Goal: Task Accomplishment & Management: Use online tool/utility

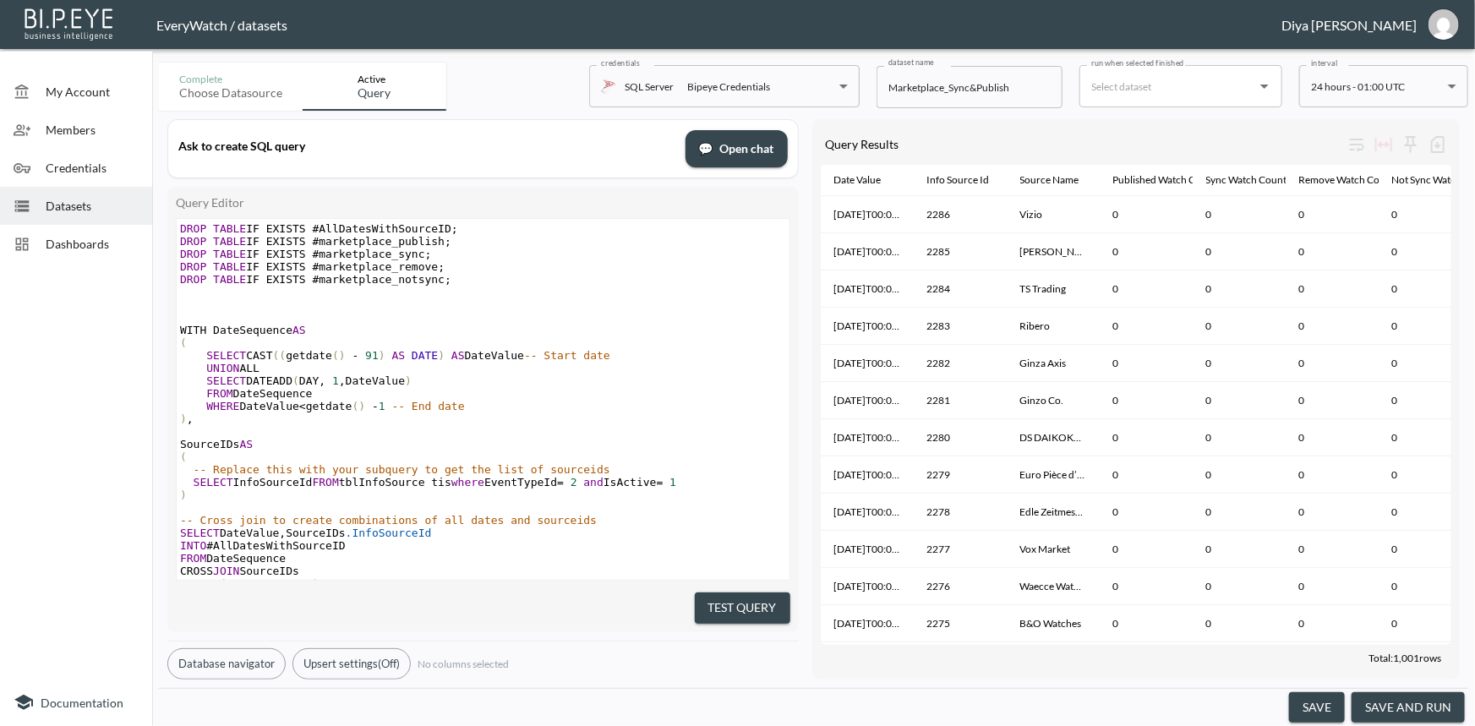
click at [74, 235] on span "Dashboards" at bounding box center [92, 244] width 93 height 18
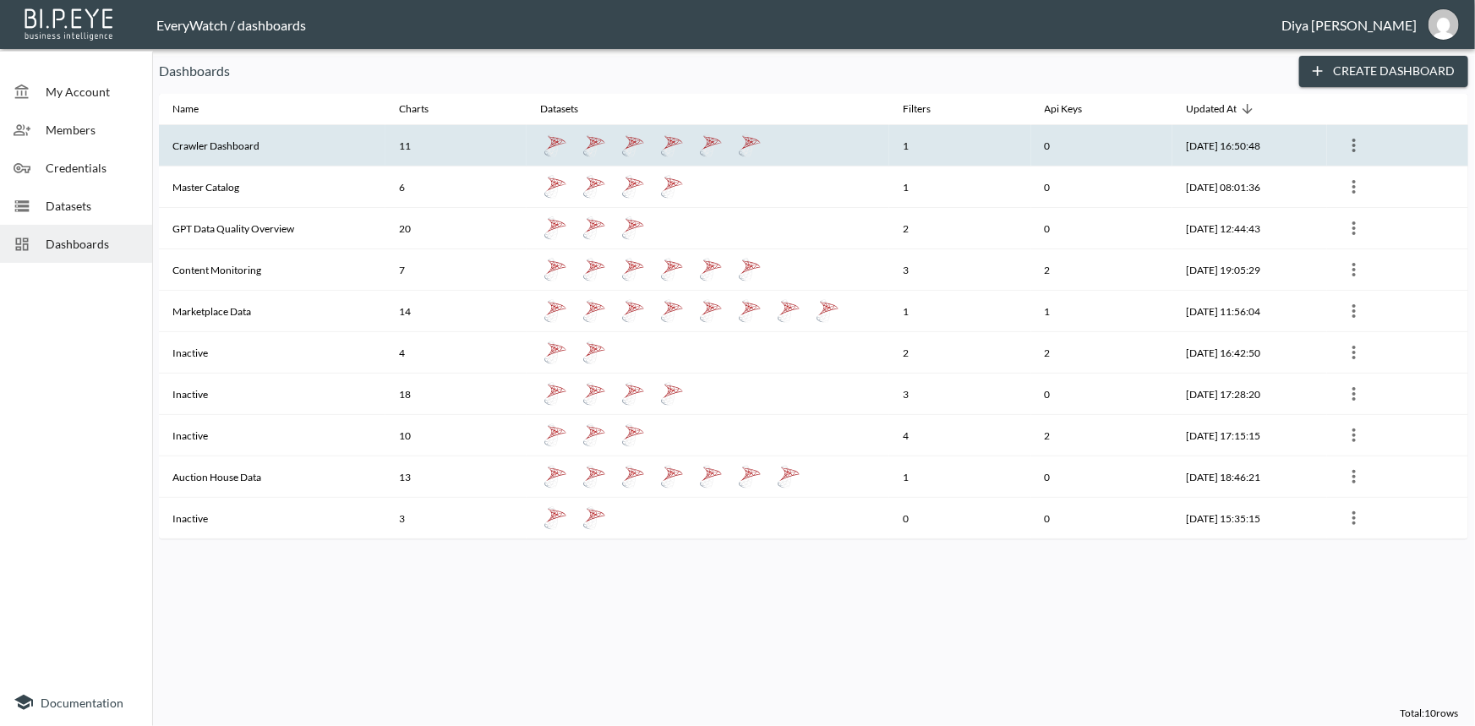
click at [238, 141] on th "Crawler Dashboard" at bounding box center [272, 145] width 227 height 41
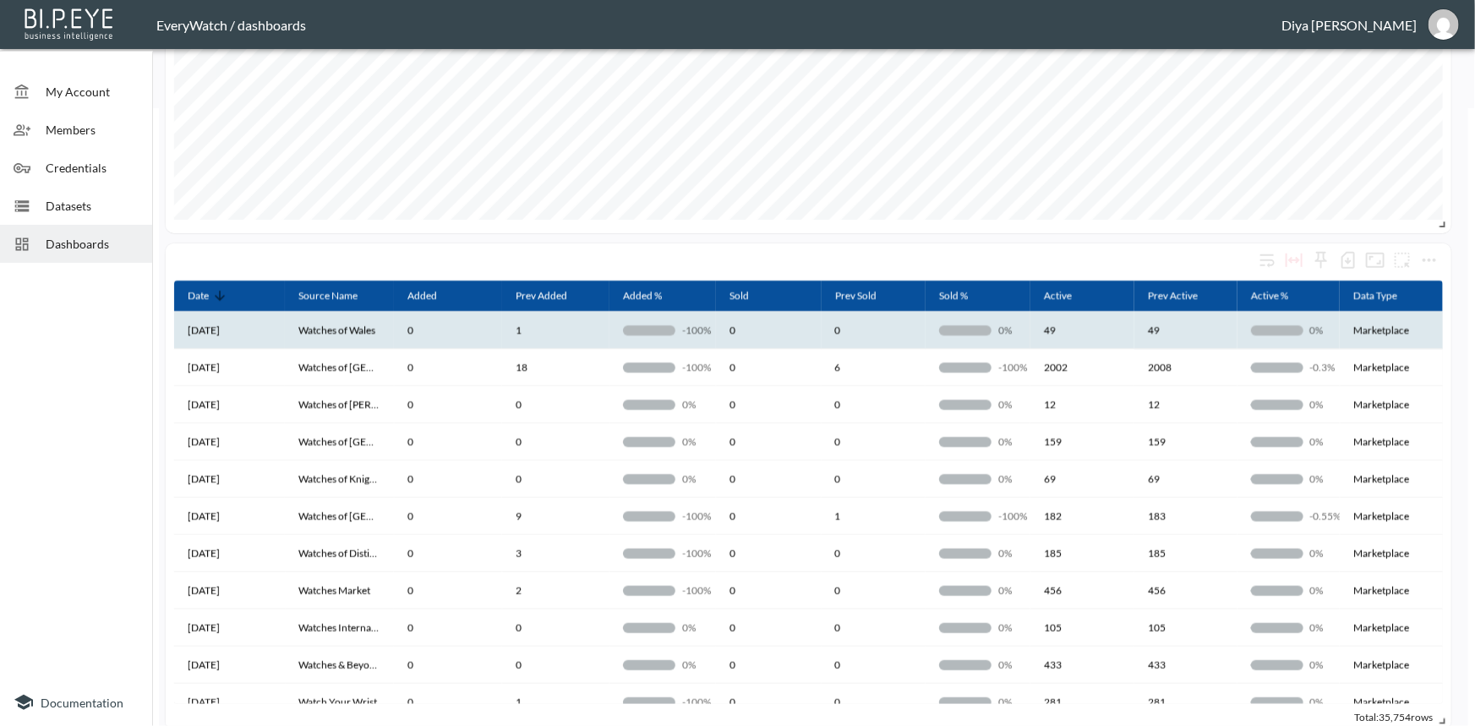
scroll to position [615, 0]
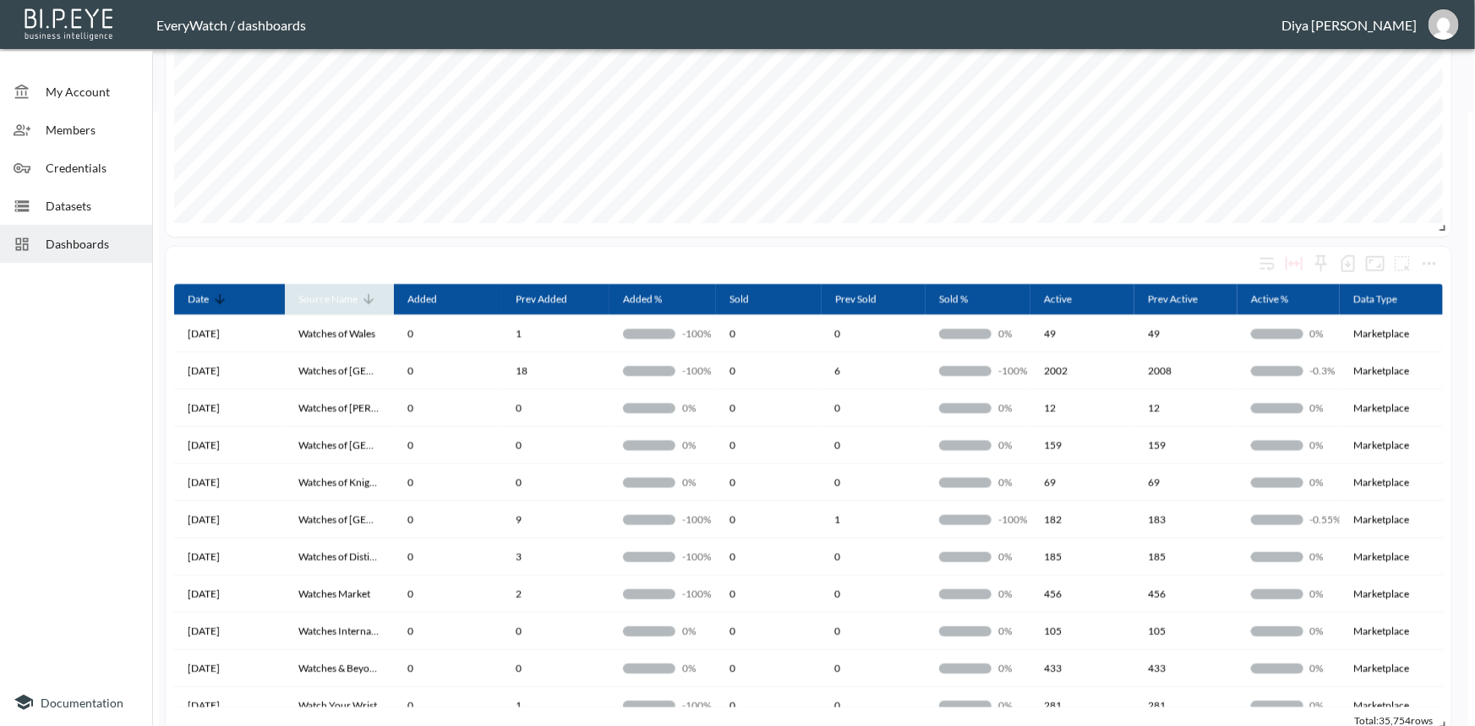
click at [366, 302] on icon at bounding box center [369, 299] width 10 height 10
click at [366, 302] on icon at bounding box center [368, 299] width 15 height 15
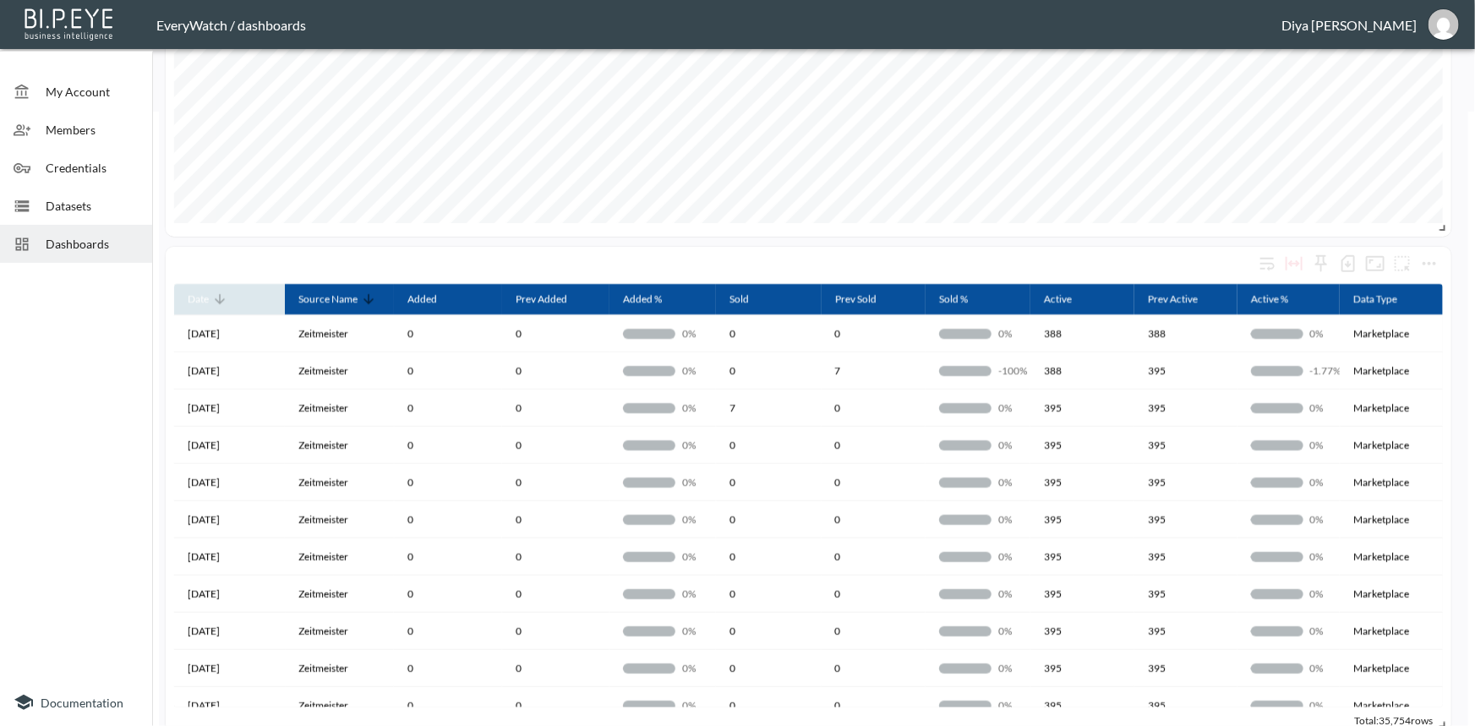
click at [216, 301] on icon at bounding box center [219, 299] width 15 height 15
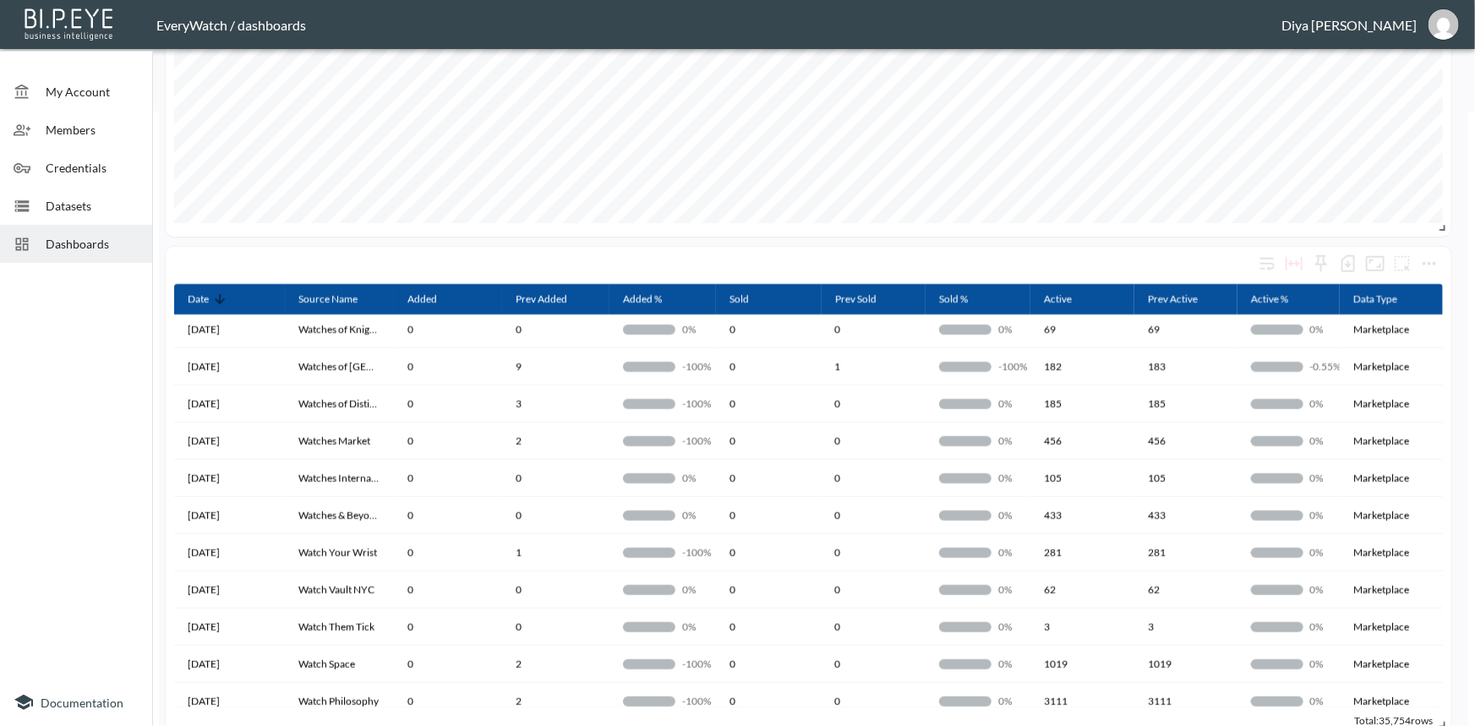
scroll to position [0, 0]
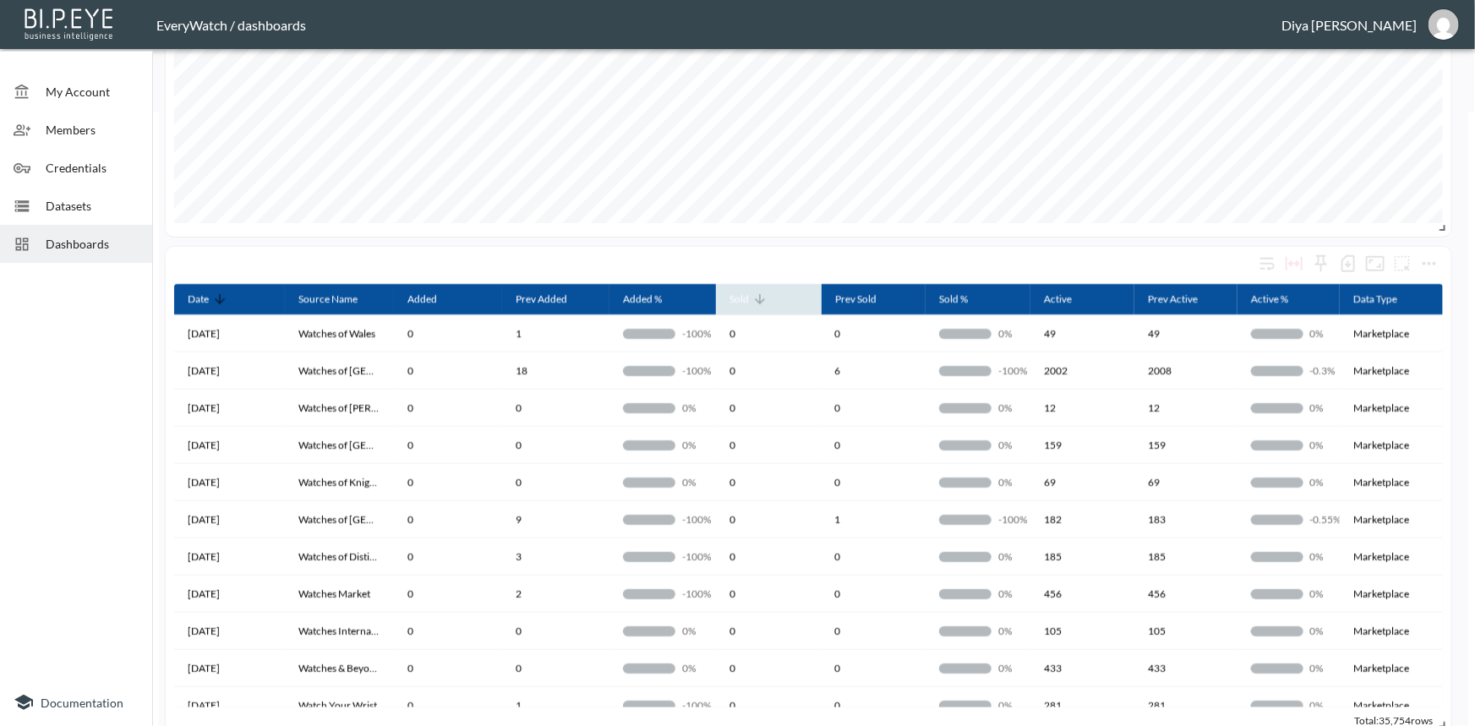
click at [760, 298] on icon at bounding box center [759, 299] width 15 height 15
click at [760, 298] on icon at bounding box center [760, 299] width 10 height 10
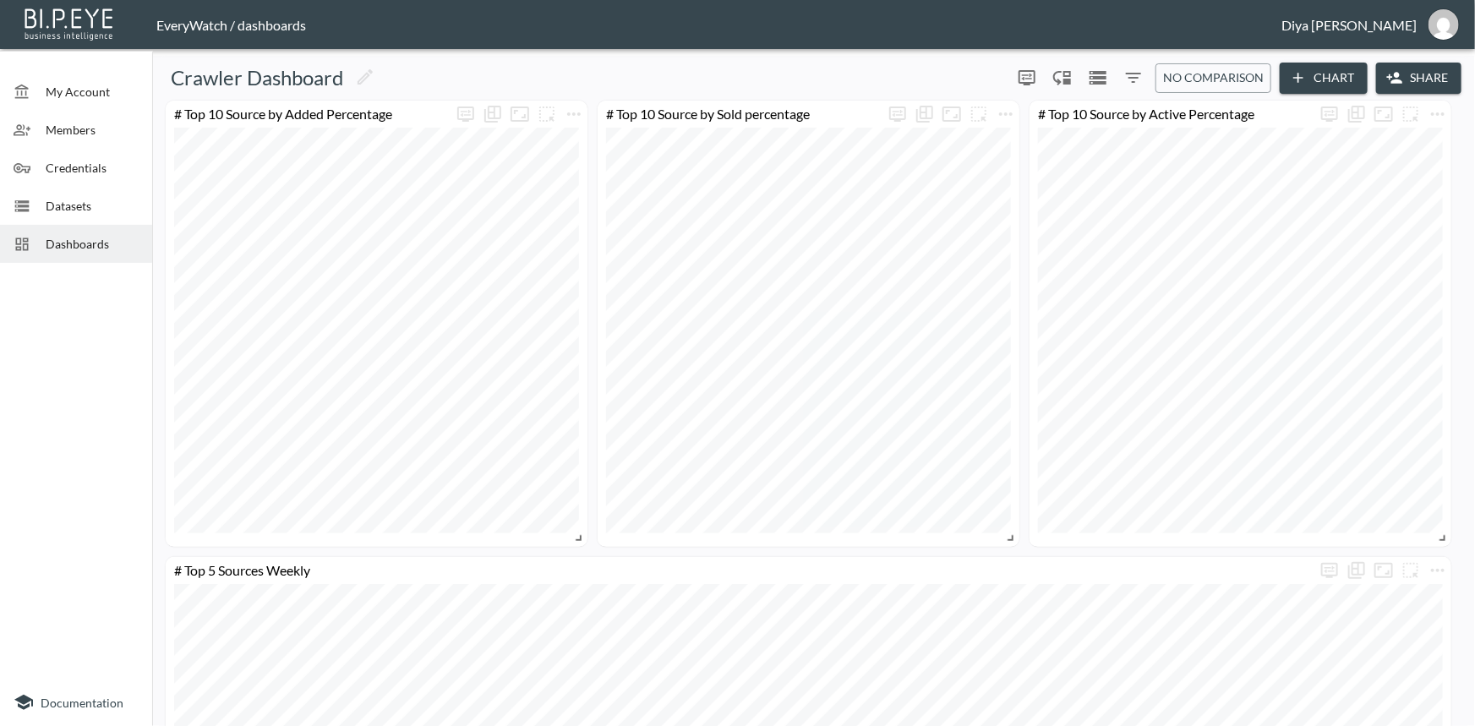
click at [1134, 74] on icon "Filters" at bounding box center [1133, 78] width 15 height 10
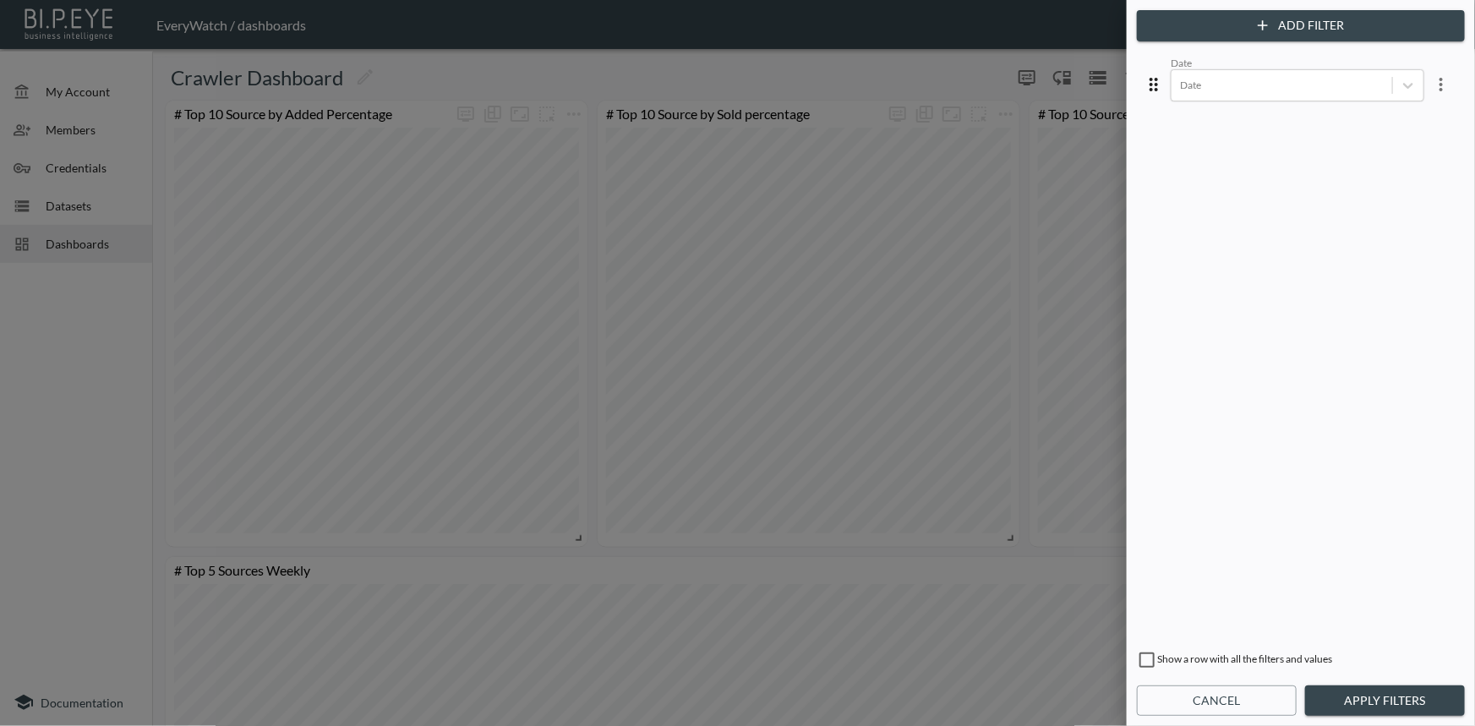
click at [1378, 28] on button "Add Filter" at bounding box center [1301, 25] width 328 height 31
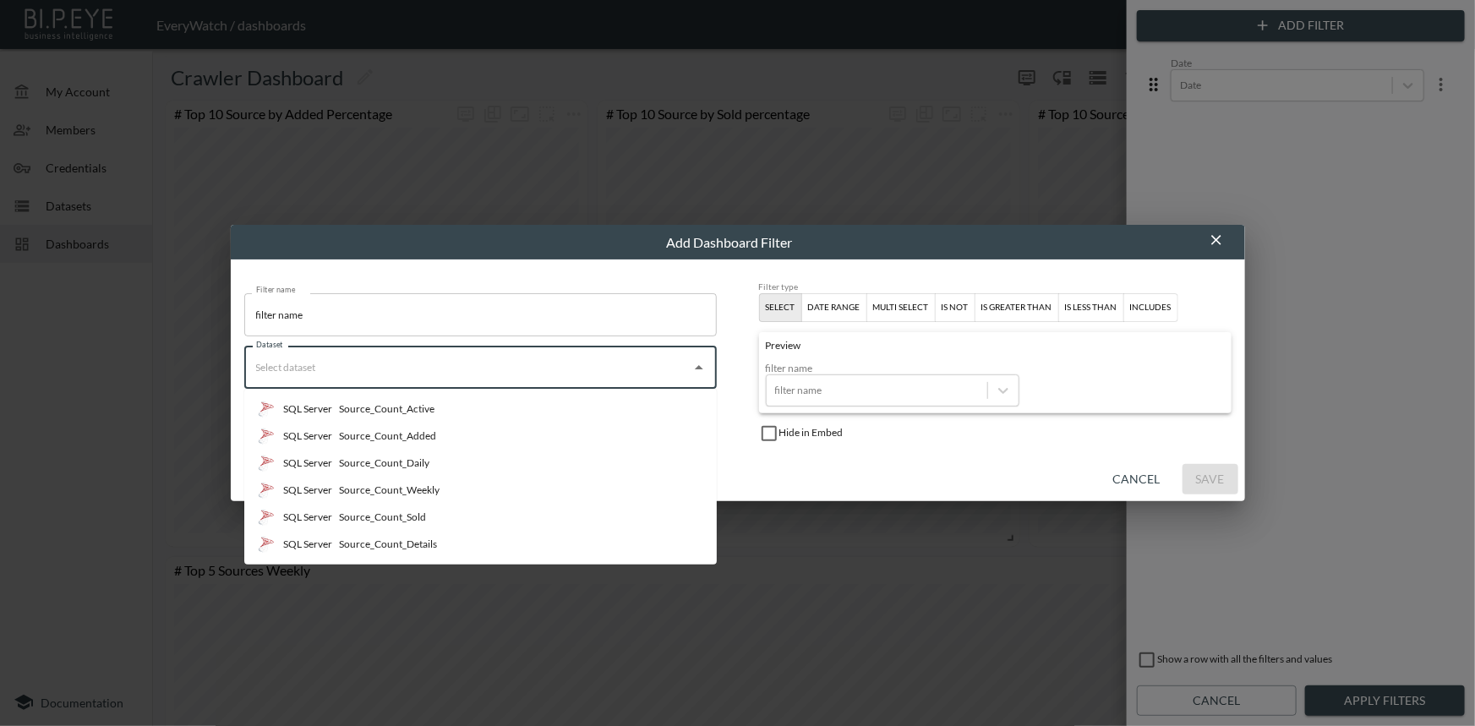
click at [321, 364] on input "Dataset" at bounding box center [468, 367] width 432 height 27
click at [381, 542] on div "Source_Count_Details" at bounding box center [388, 544] width 98 height 15
type input "Source_Count_Details"
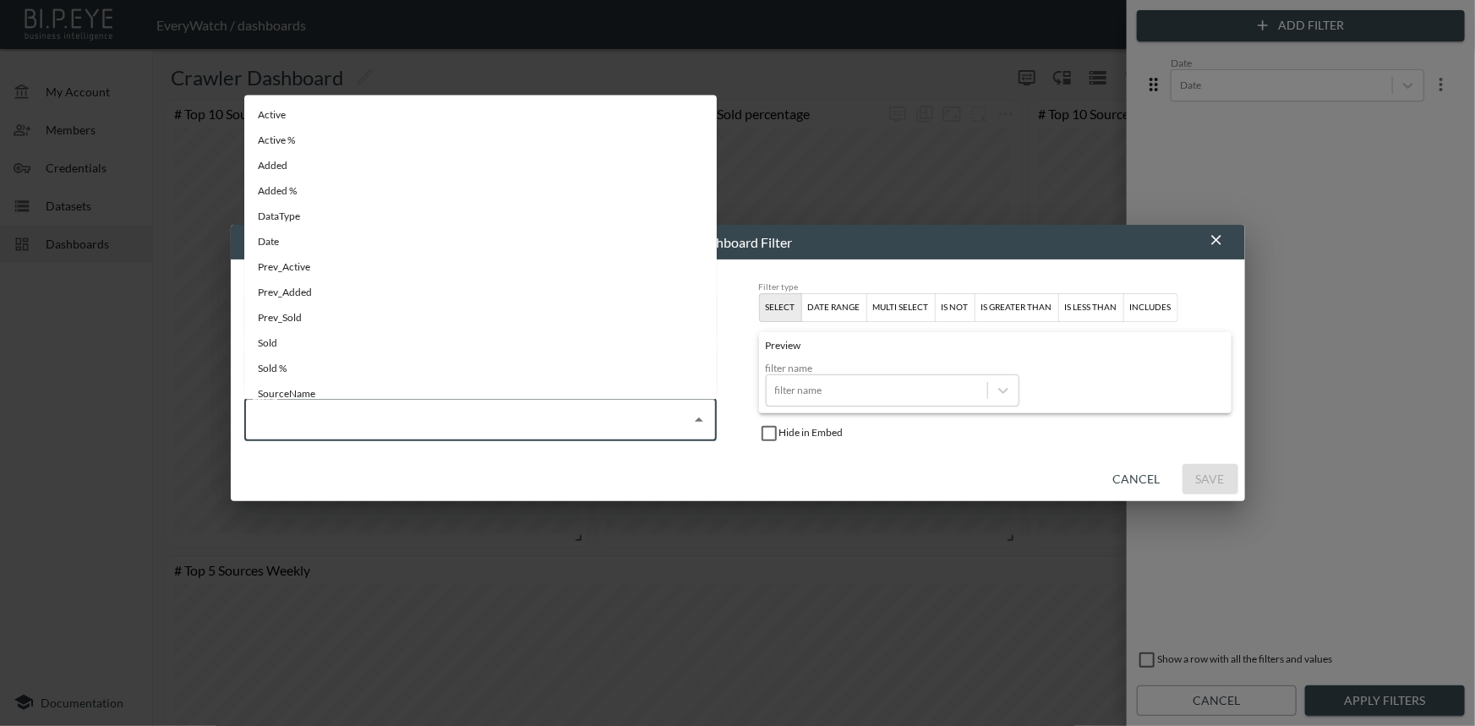
click at [475, 423] on input "Field" at bounding box center [468, 420] width 432 height 27
click at [294, 388] on div "SourceName" at bounding box center [286, 393] width 57 height 15
type input "SourceName"
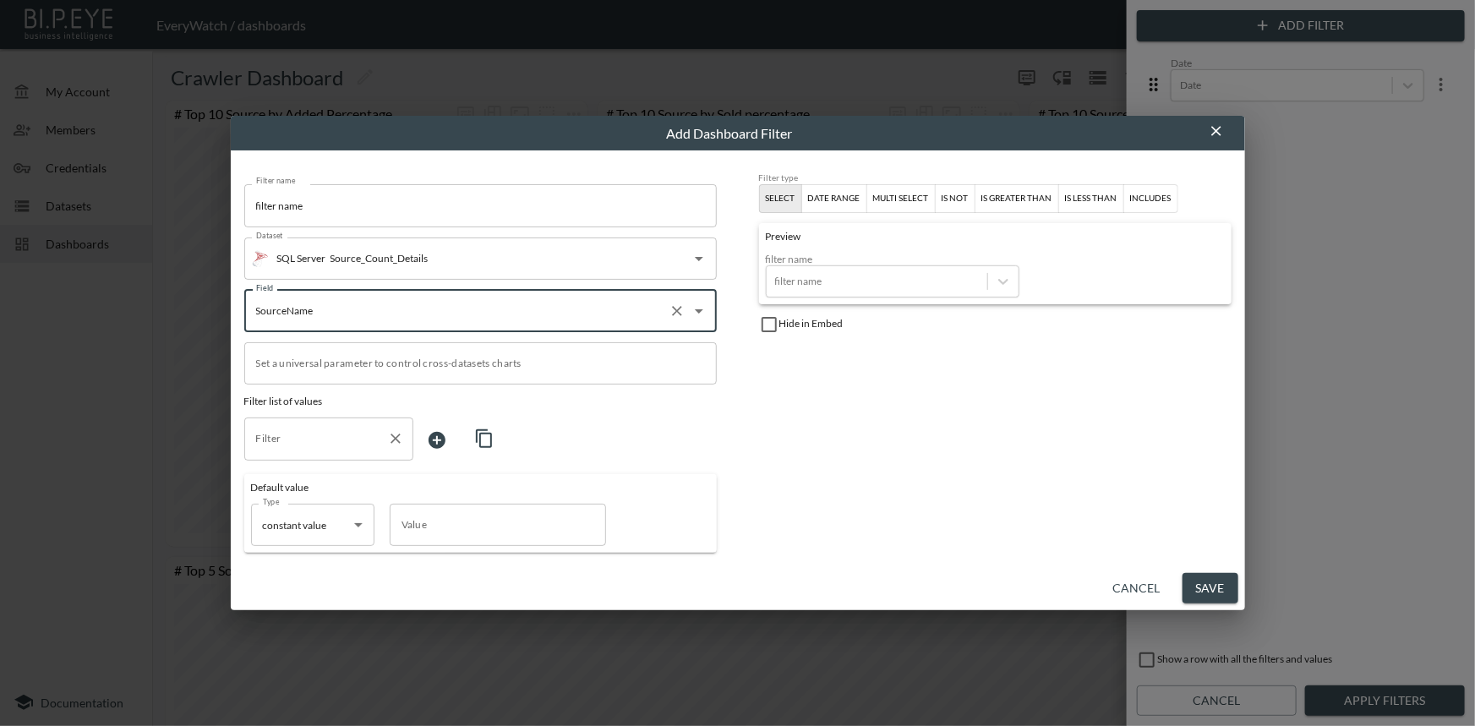
click at [348, 441] on input "Filter" at bounding box center [316, 438] width 128 height 27
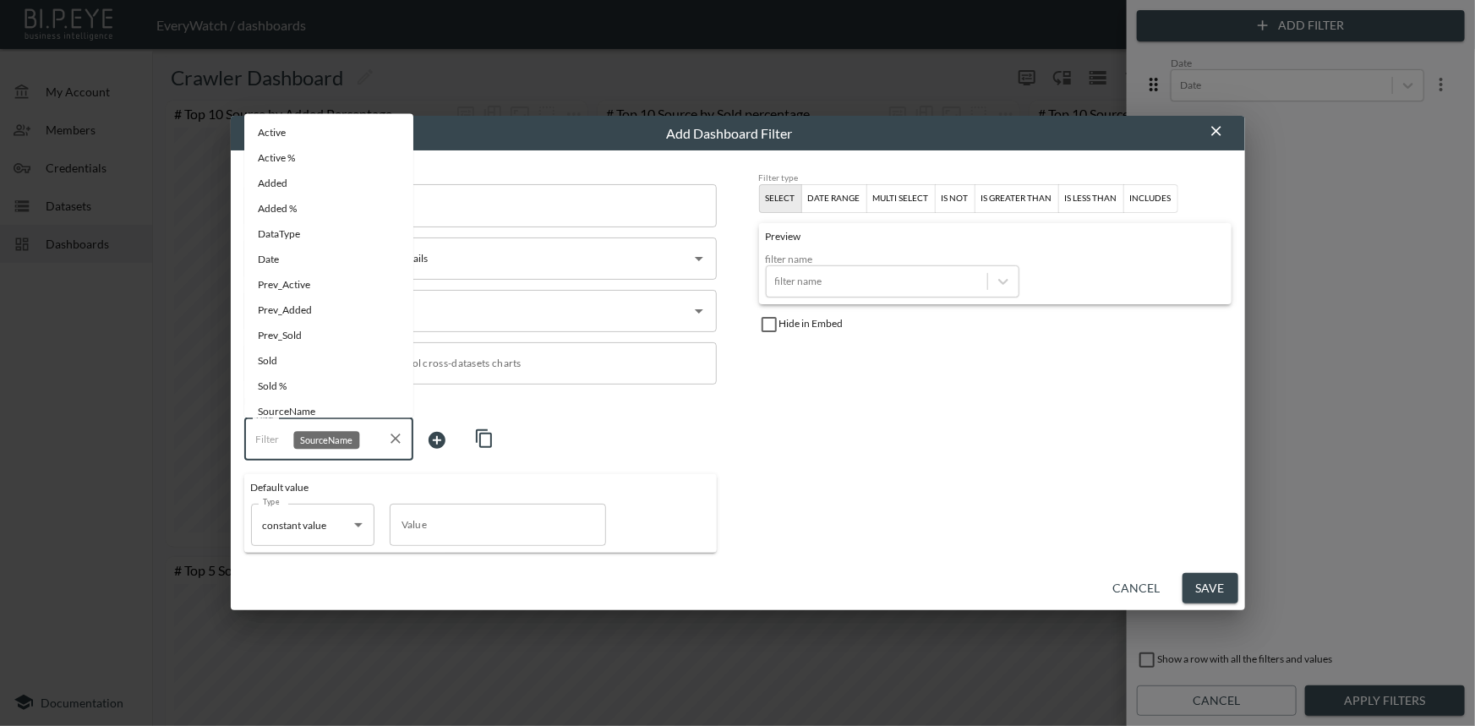
click at [318, 413] on span "SourceName" at bounding box center [329, 412] width 142 height 15
type input "SourceName"
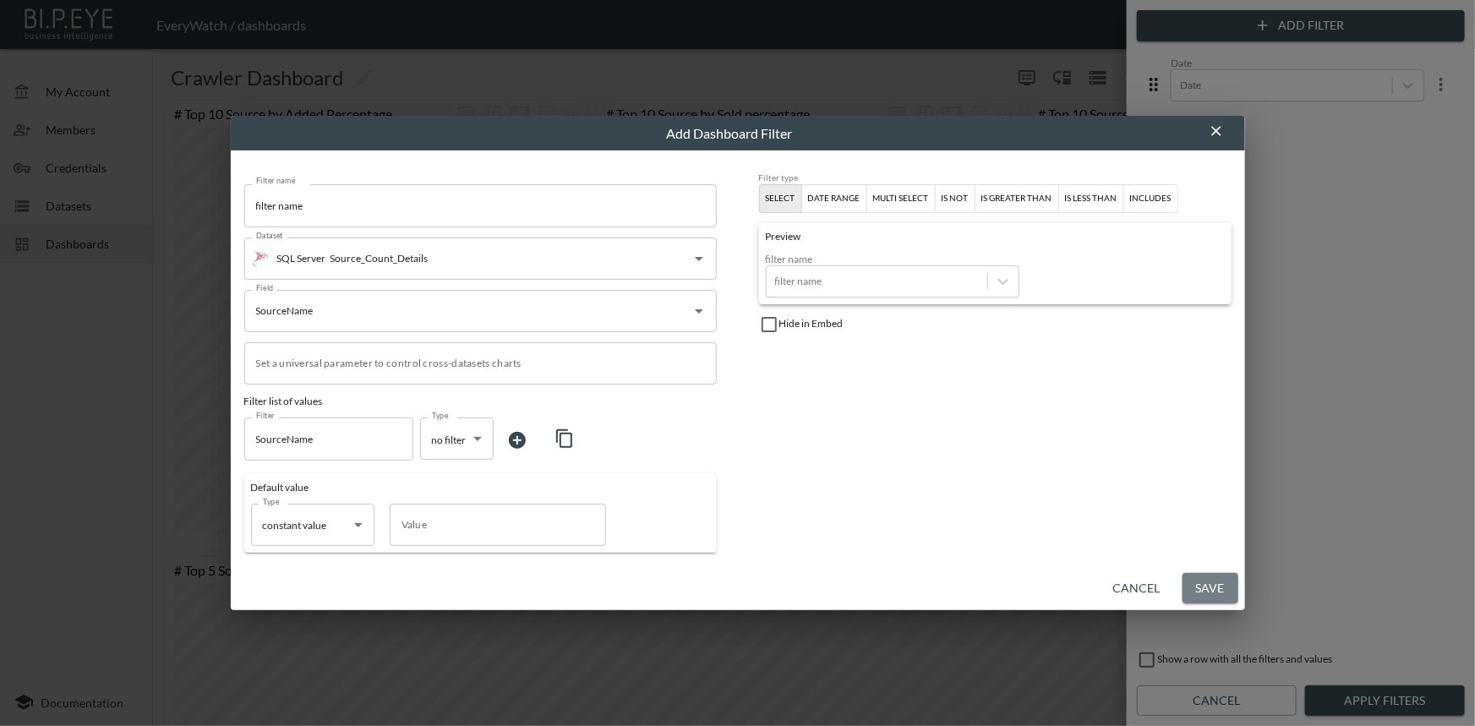
click at [1222, 582] on button "Save" at bounding box center [1211, 588] width 56 height 31
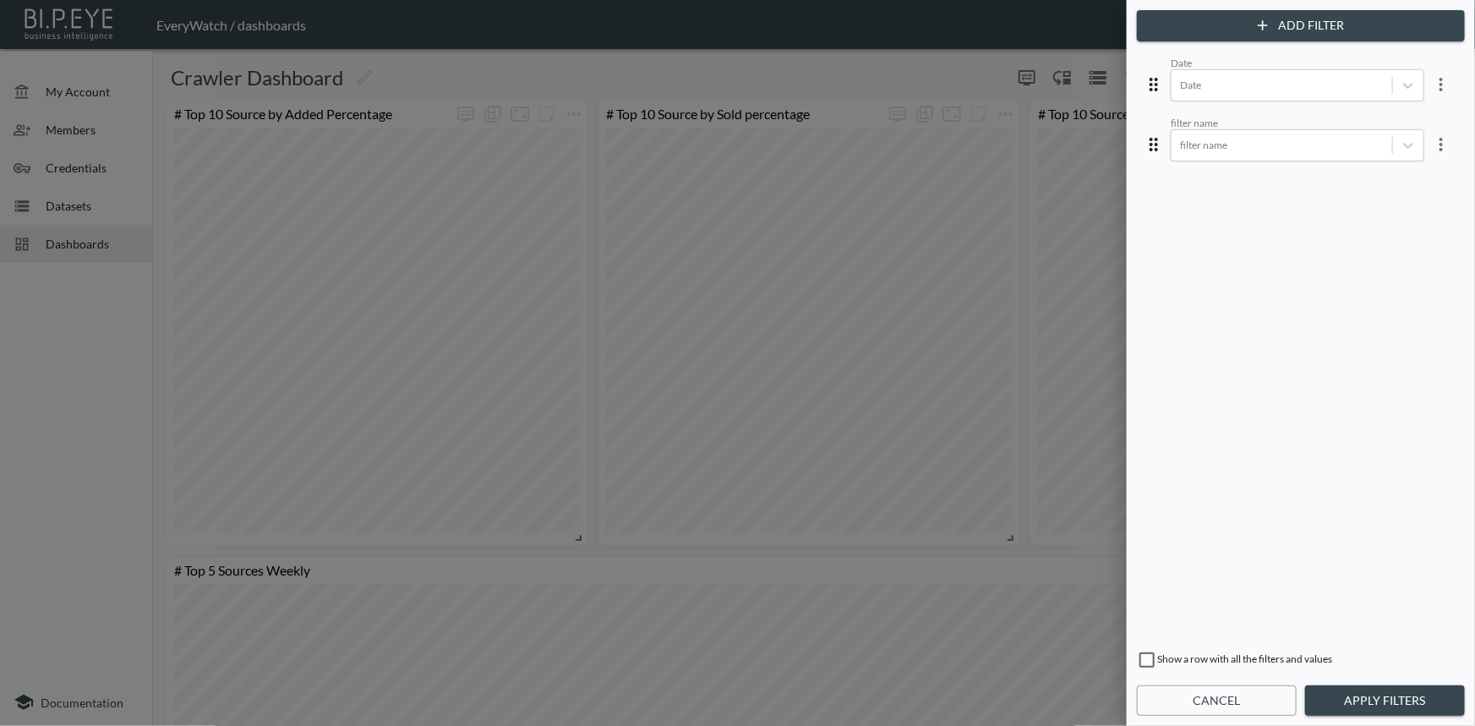
click at [1217, 699] on button "Cancel" at bounding box center [1217, 701] width 160 height 31
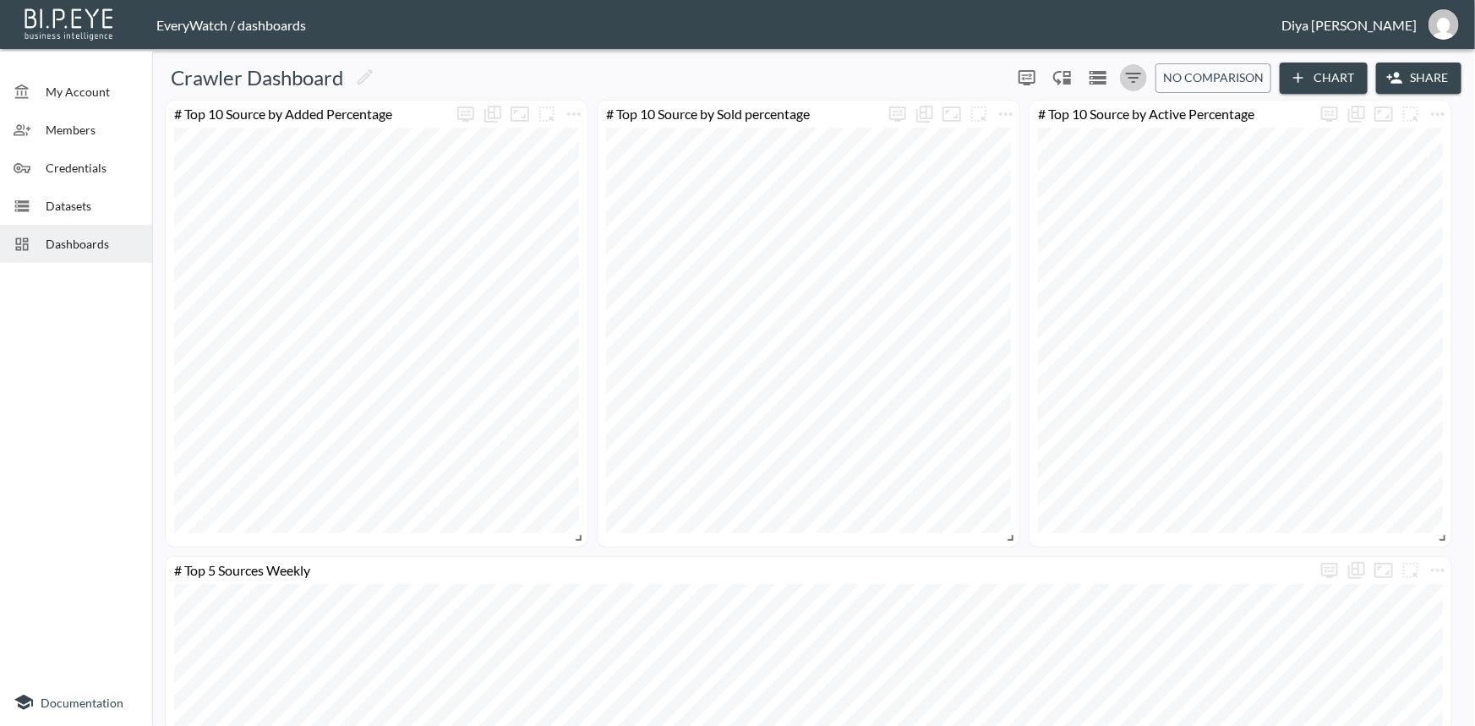
click at [1134, 73] on icon "Filters" at bounding box center [1133, 78] width 15 height 10
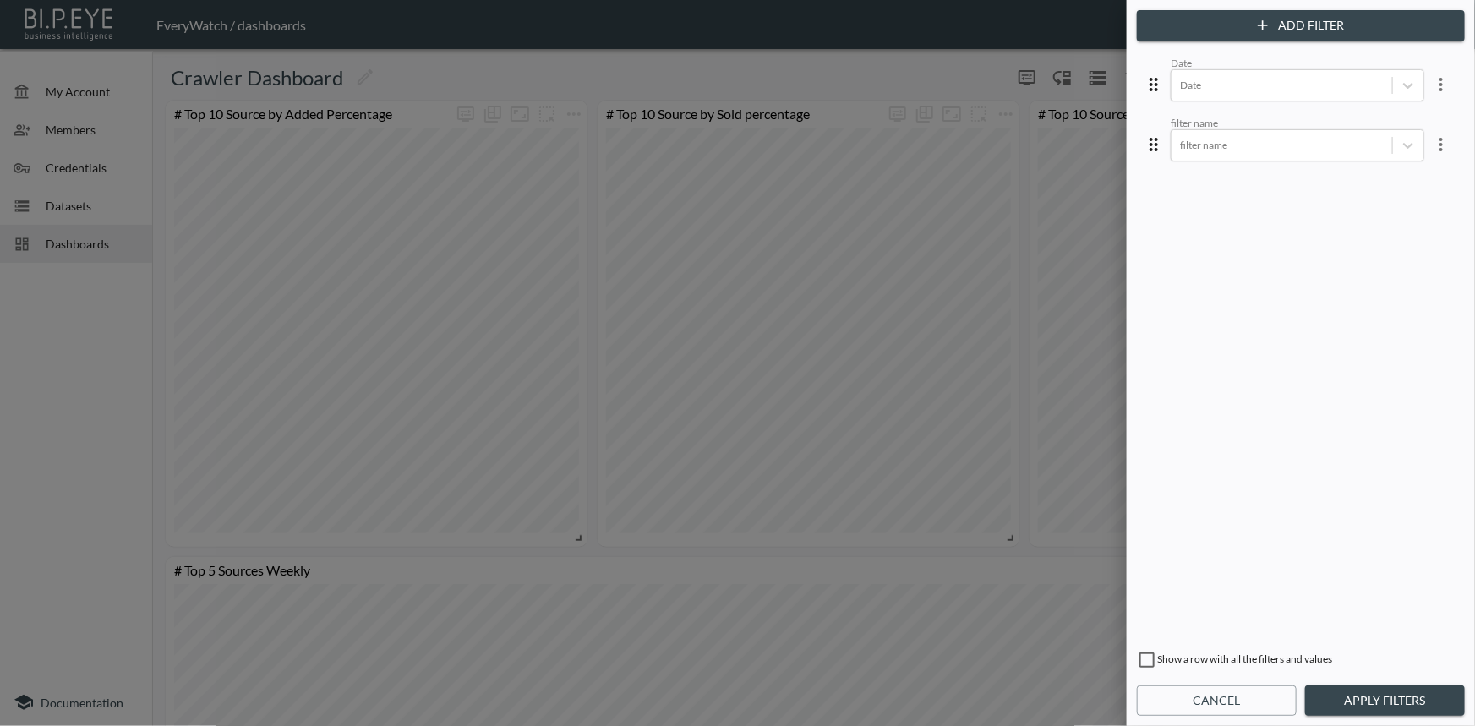
click at [1208, 119] on div "filter name" at bounding box center [1298, 123] width 254 height 13
click at [1204, 118] on div "filter name" at bounding box center [1298, 123] width 254 height 13
click at [1216, 118] on div "filter name" at bounding box center [1298, 123] width 254 height 13
click at [1432, 141] on icon "more" at bounding box center [1441, 144] width 20 height 20
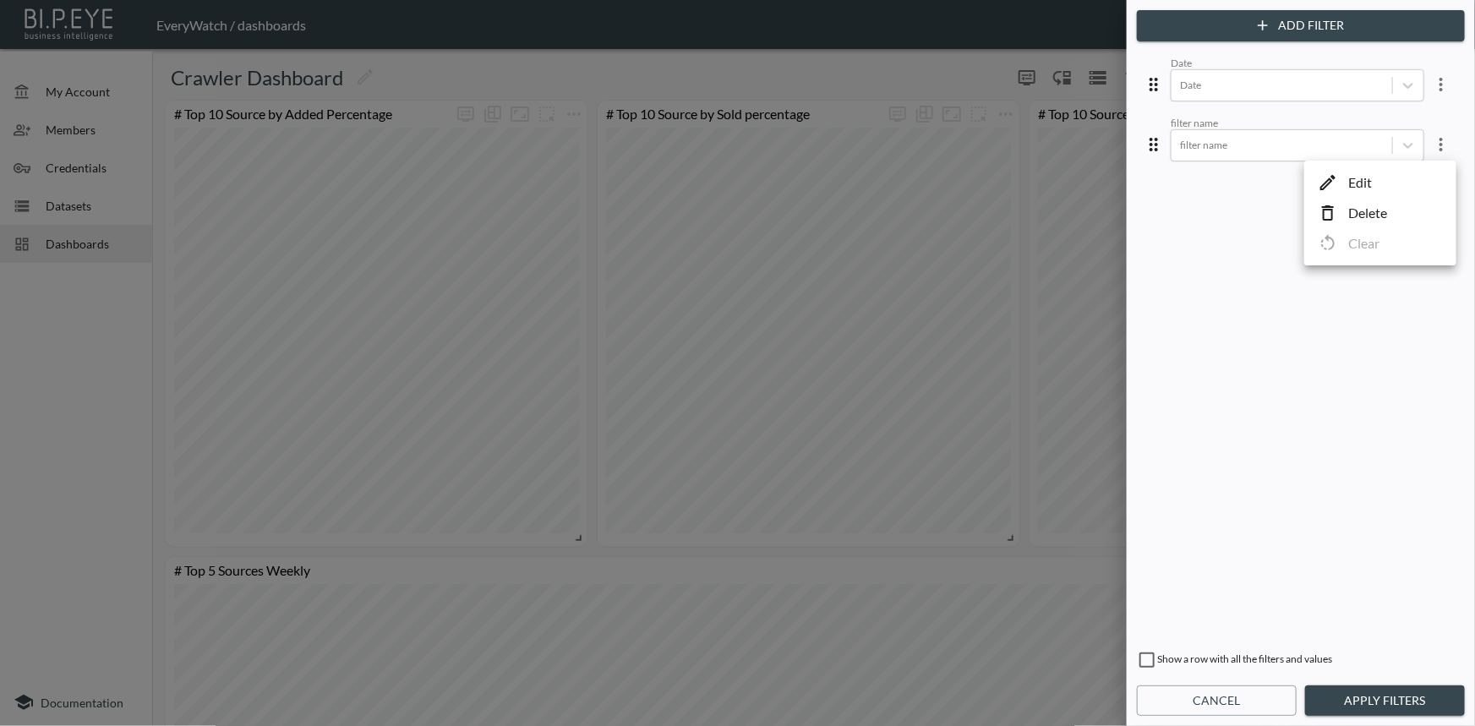
click at [1385, 183] on li "Edit" at bounding box center [1380, 182] width 152 height 30
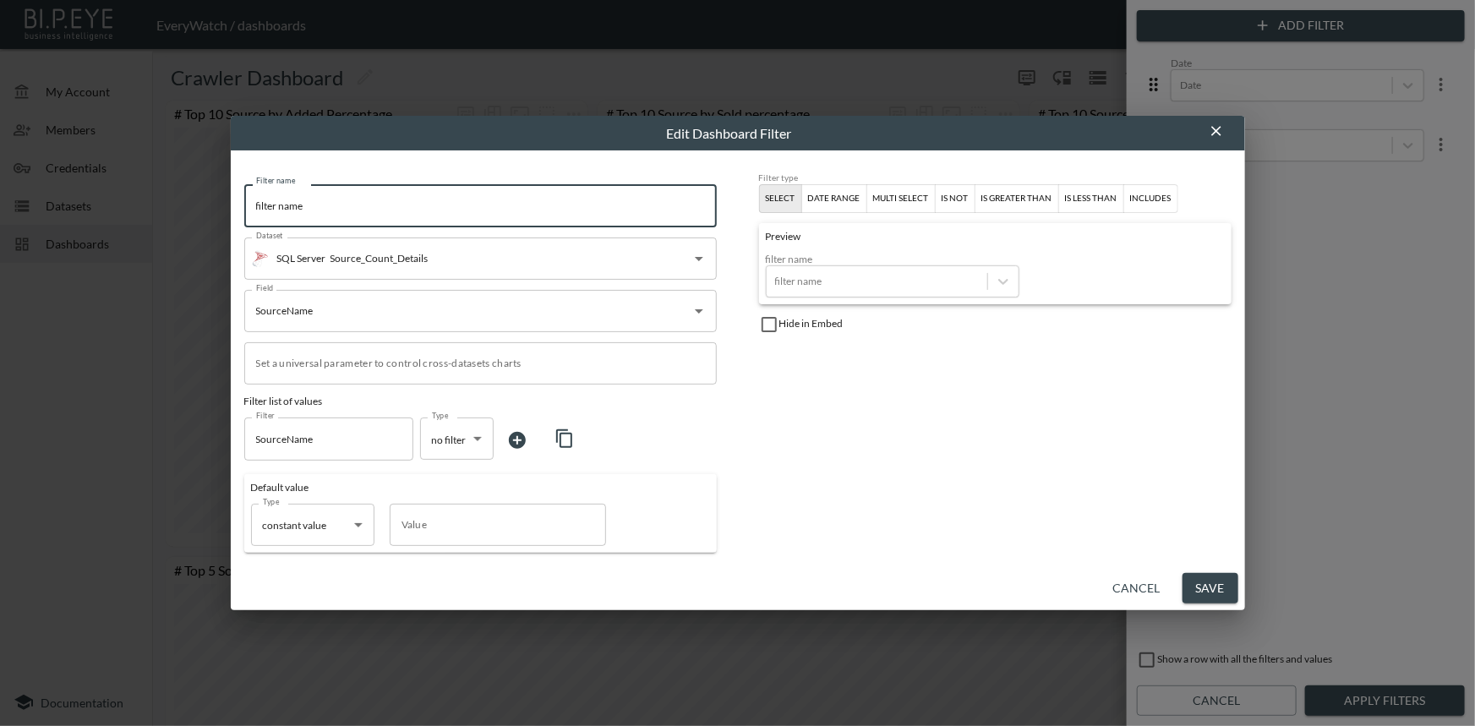
drag, startPoint x: 308, startPoint y: 207, endPoint x: 178, endPoint y: 211, distance: 129.4
click at [178, 211] on div "Edit Dashboard Filter Filter name filter name Filter name Dataset SQL Server So…" at bounding box center [737, 363] width 1475 height 726
type input "Source Name"
click at [1197, 584] on button "Save" at bounding box center [1211, 588] width 56 height 31
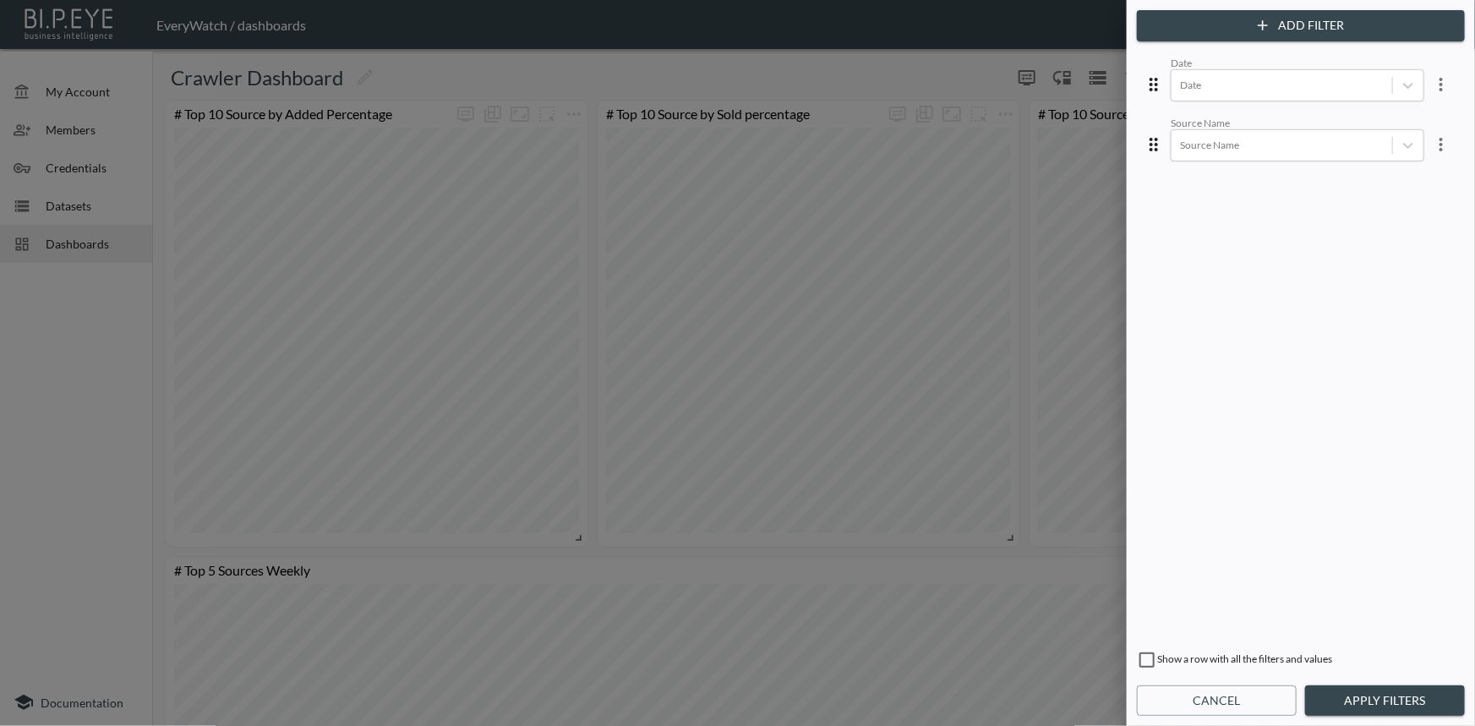
click at [1209, 699] on button "Cancel" at bounding box center [1217, 701] width 160 height 31
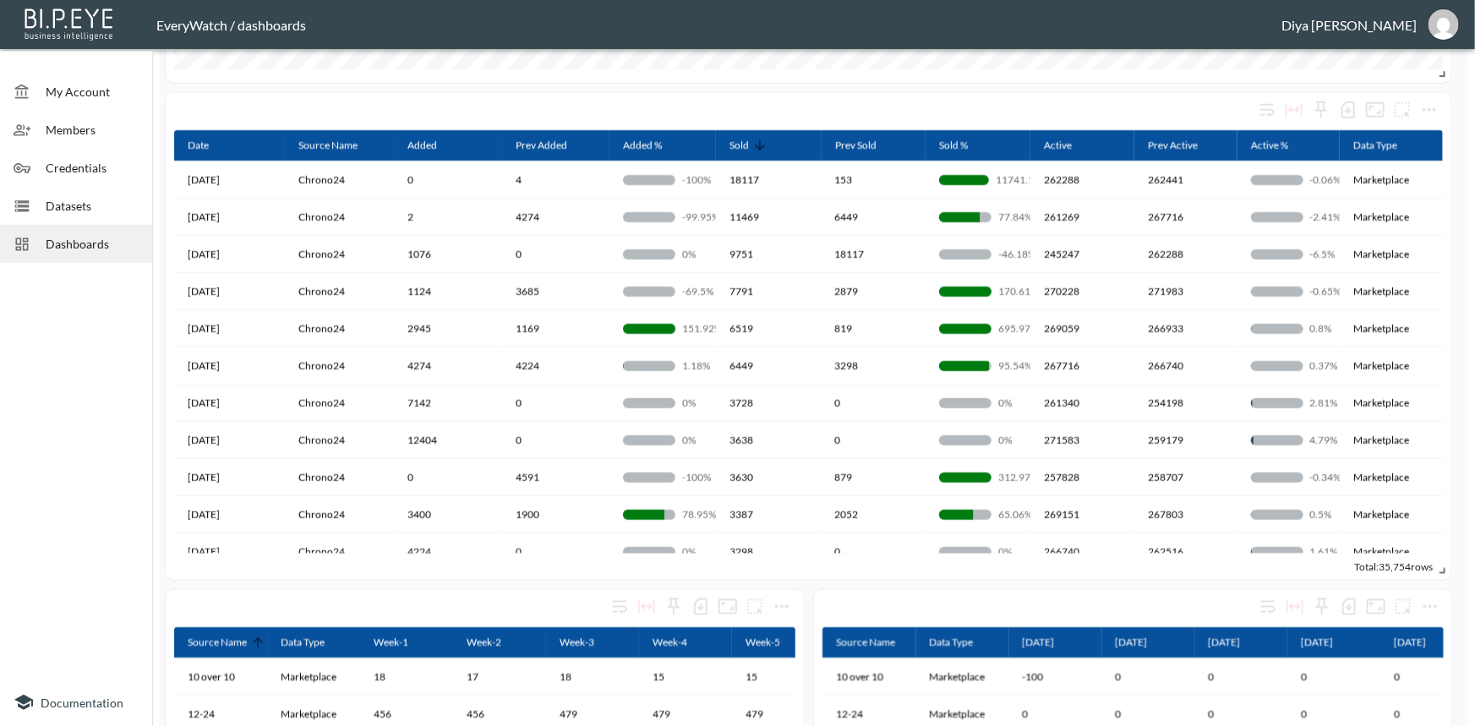
scroll to position [692, 0]
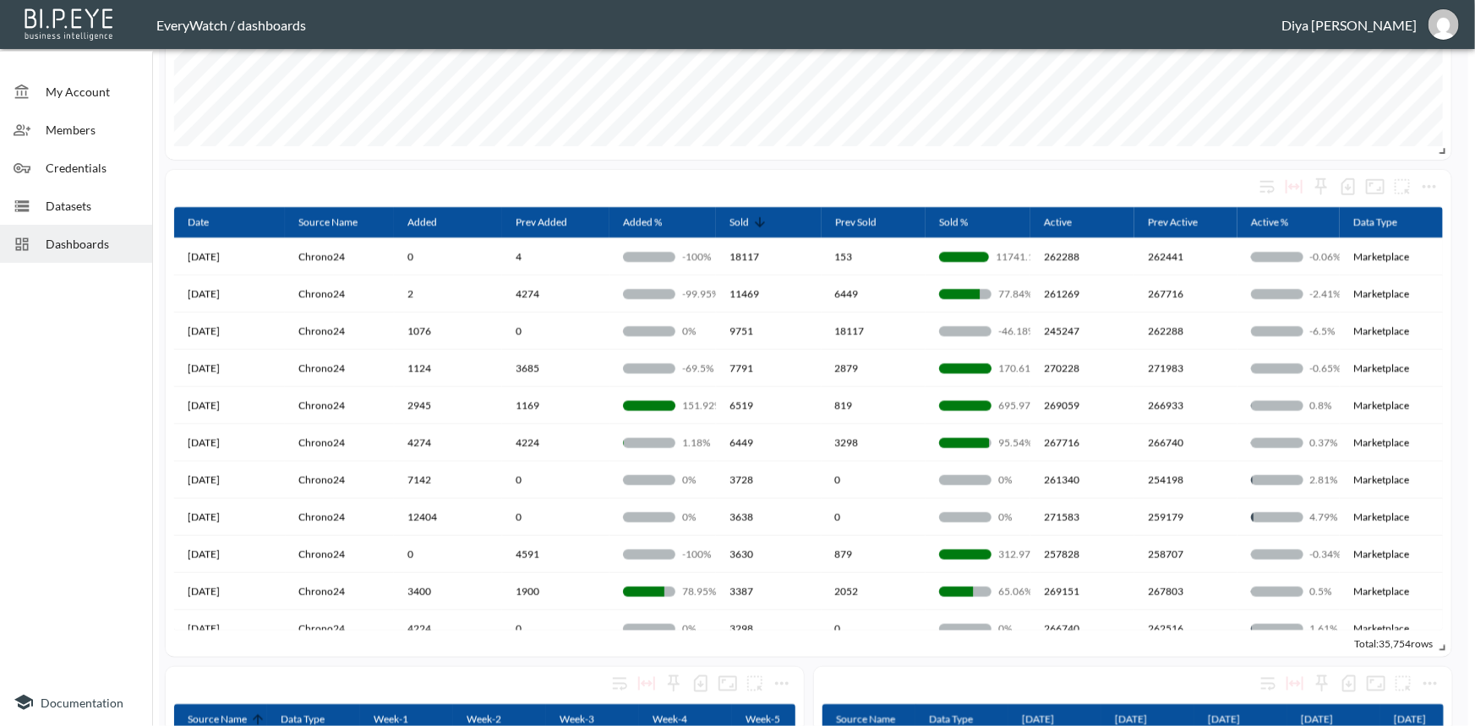
click at [563, 152] on div "# Top 5 Sources Weekly" at bounding box center [809, 13] width 1286 height 294
